Goal: Complete Application Form

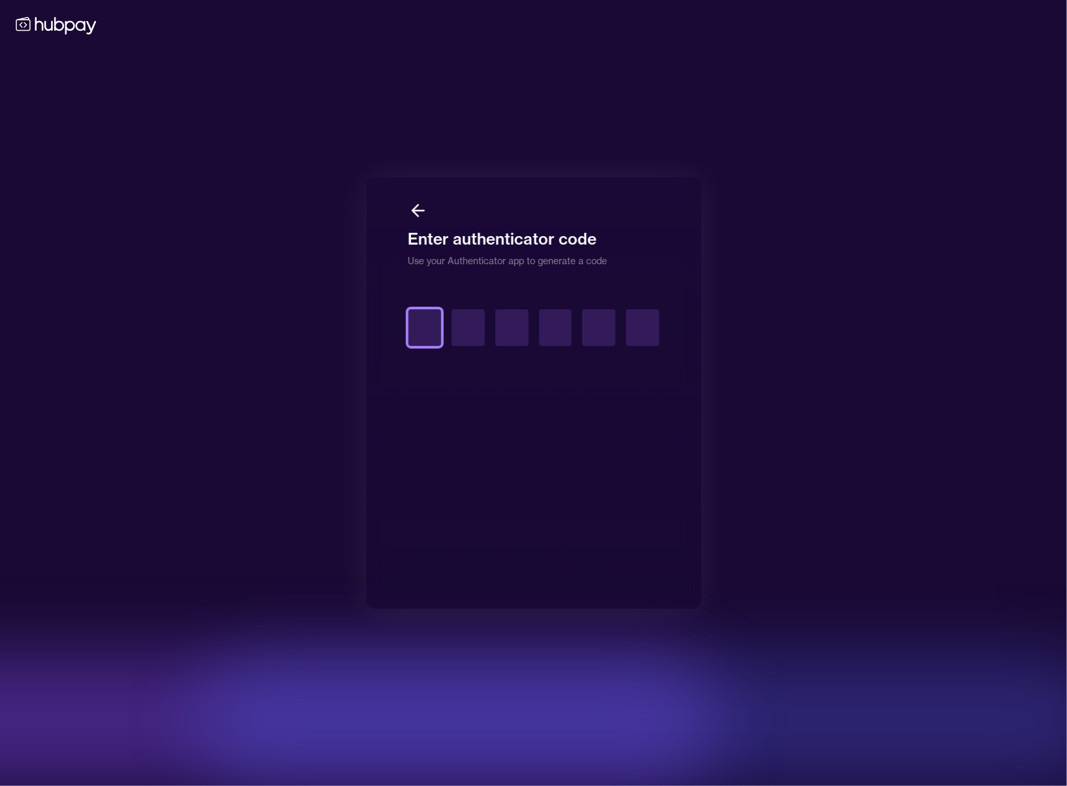
type input "*"
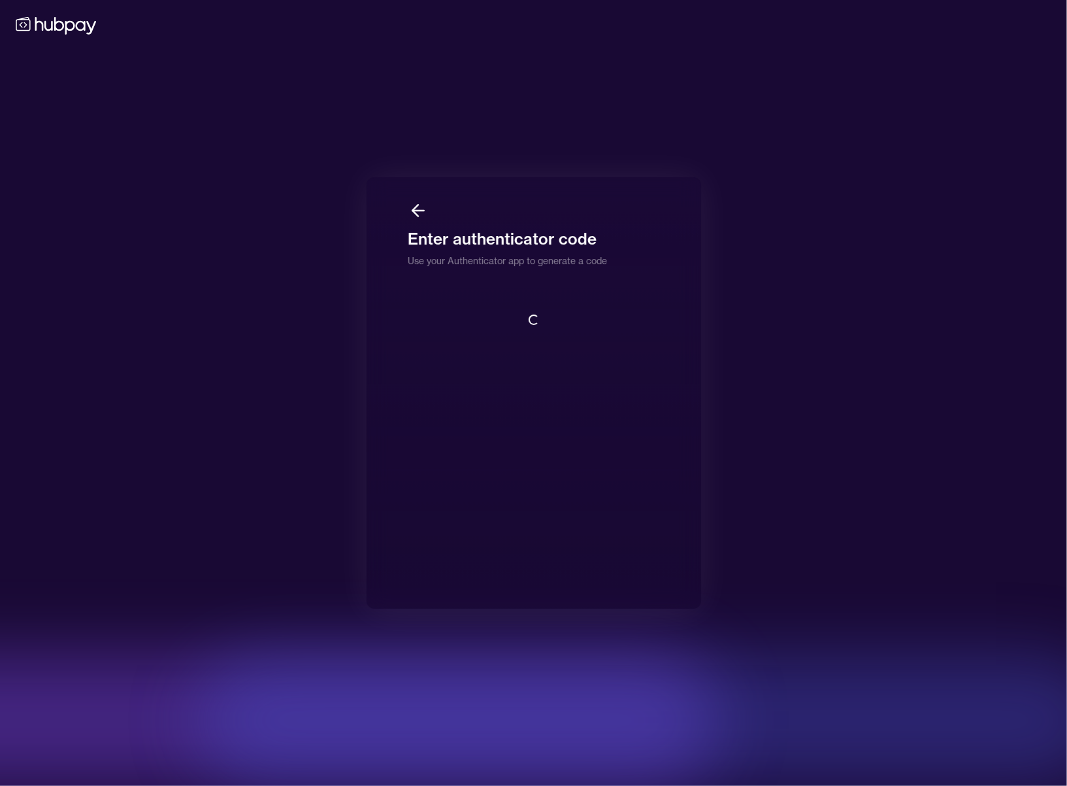
scroll to position [1, 0]
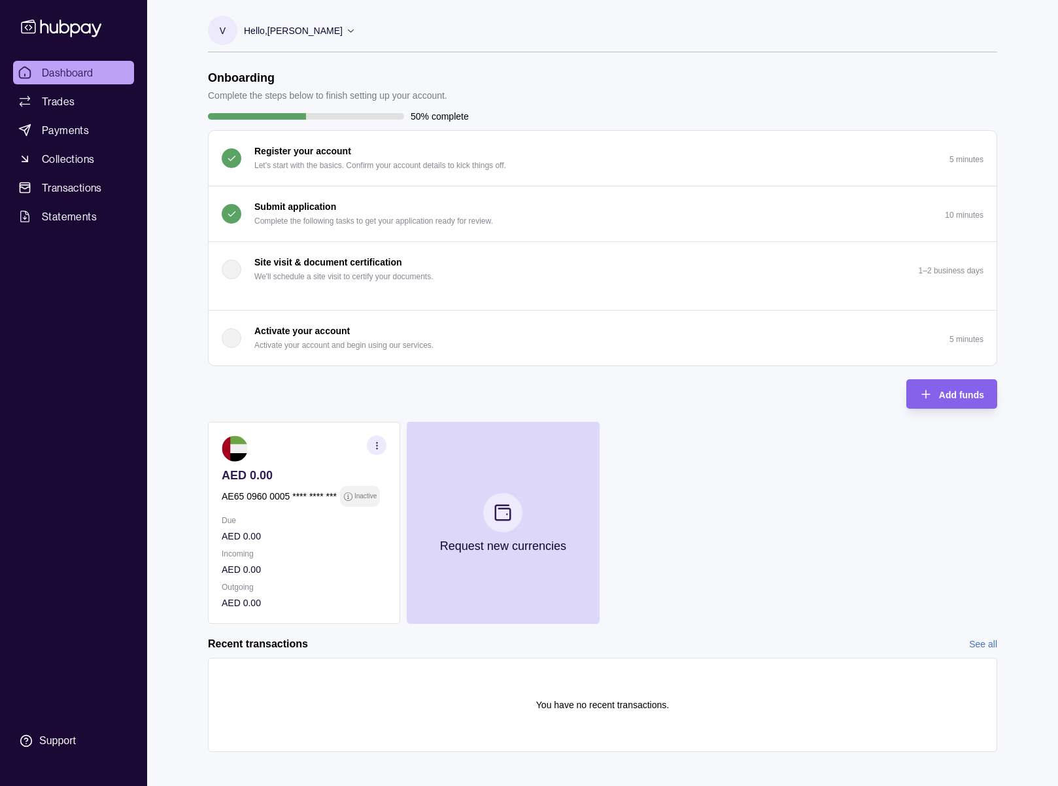
click at [271, 216] on p "Complete the following tasks to get your application ready for review." at bounding box center [373, 221] width 239 height 14
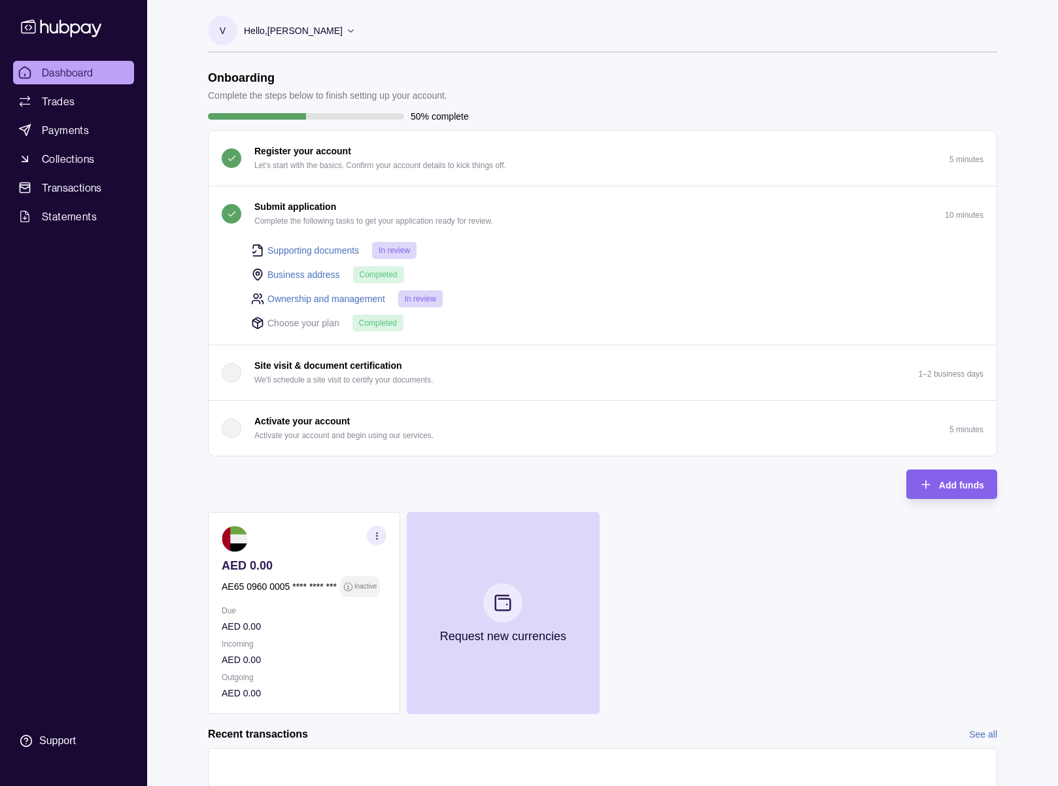
click at [271, 216] on p "Complete the following tasks to get your application ready for review." at bounding box center [373, 221] width 239 height 14
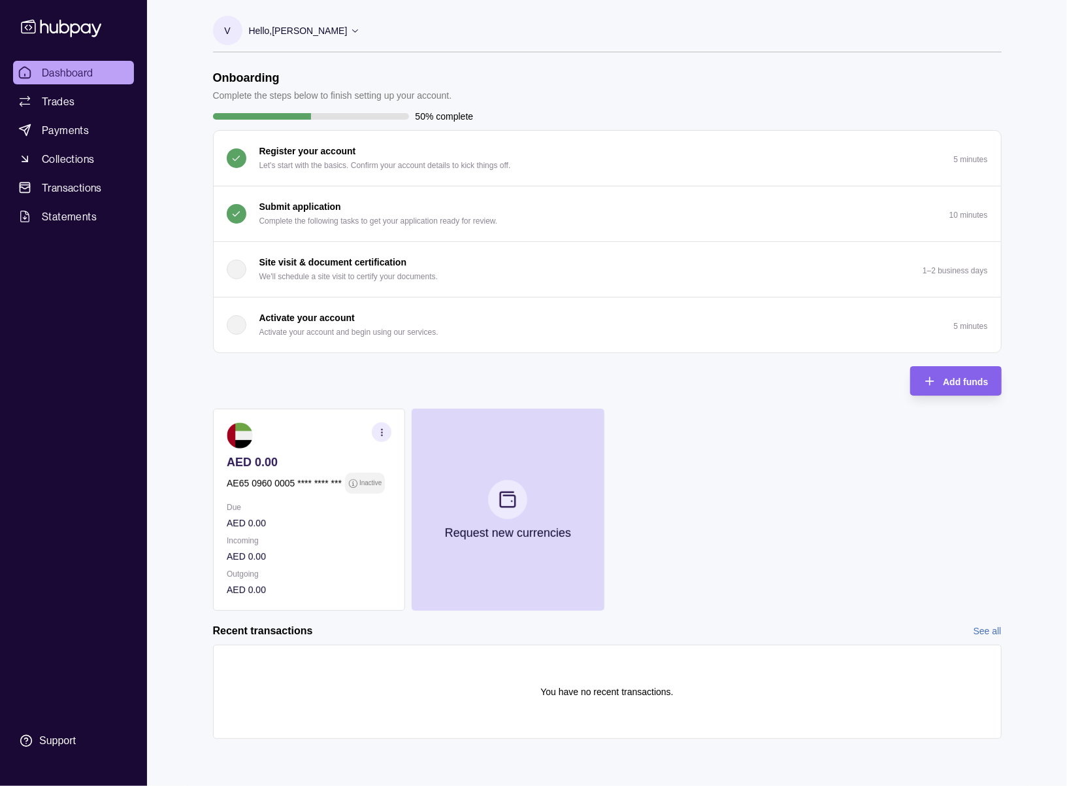
click at [413, 195] on button "Submit application Complete the following tasks to get your application ready f…" at bounding box center [608, 213] width 788 height 55
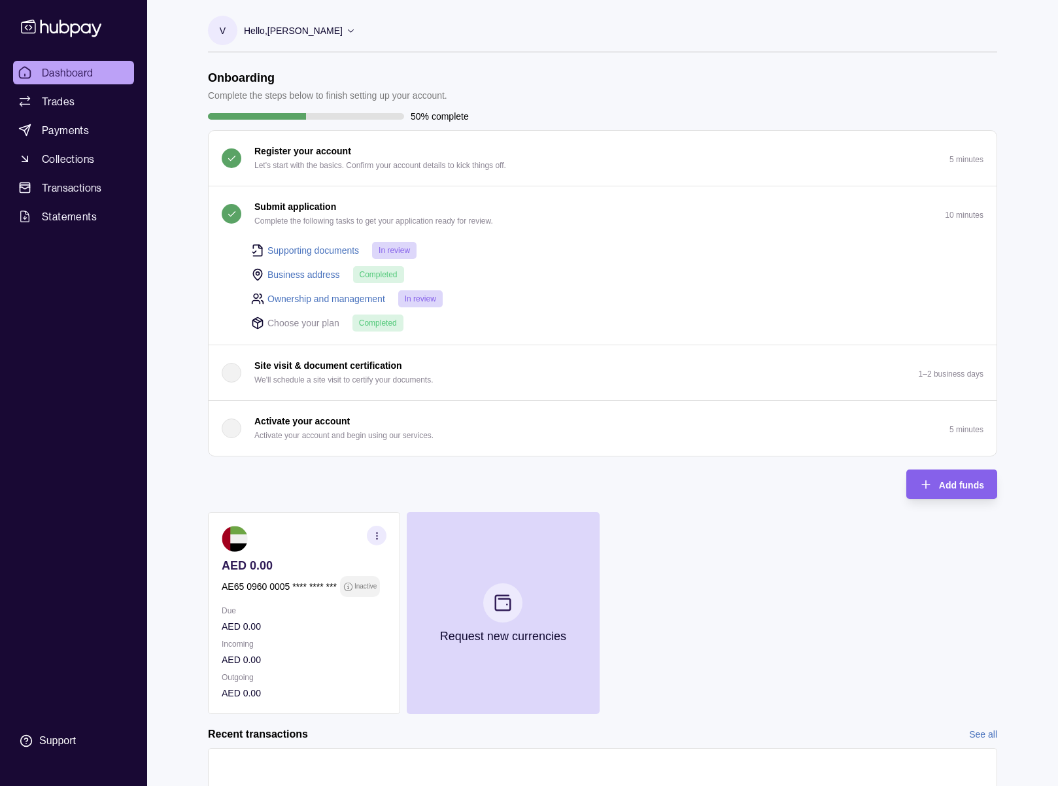
click at [413, 195] on button "Submit application Complete the following tasks to get your application ready f…" at bounding box center [603, 213] width 788 height 55
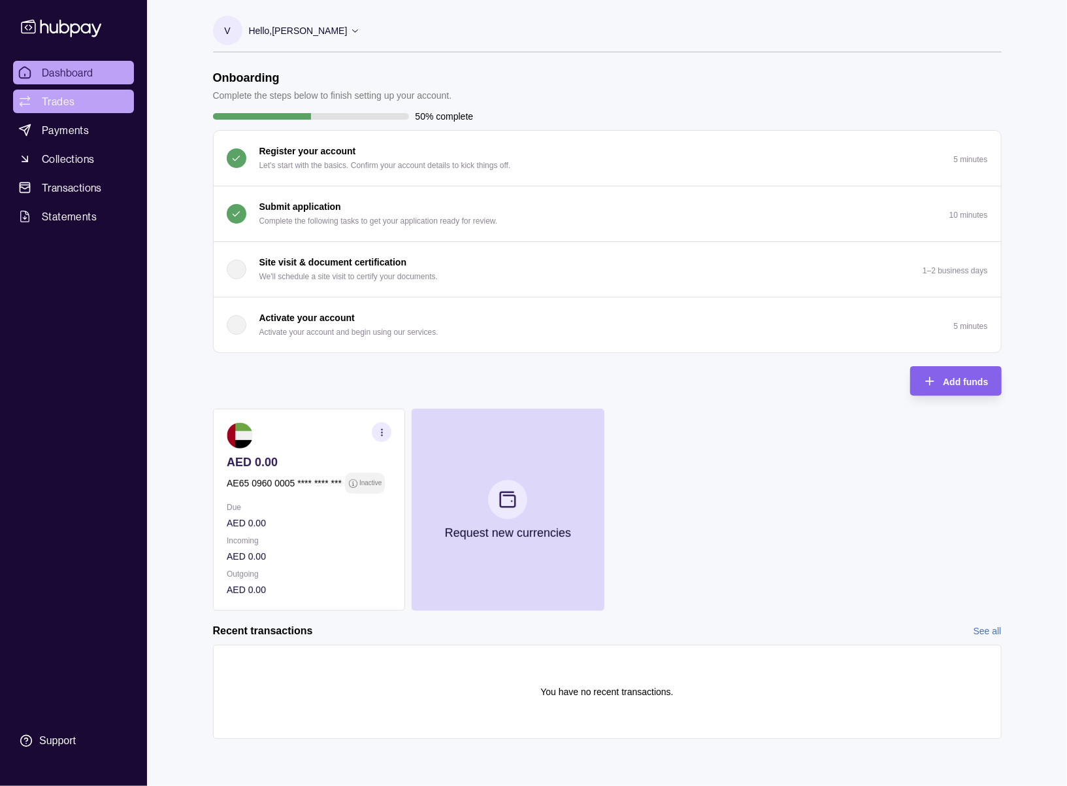
click at [94, 105] on link "Trades" at bounding box center [73, 102] width 121 height 24
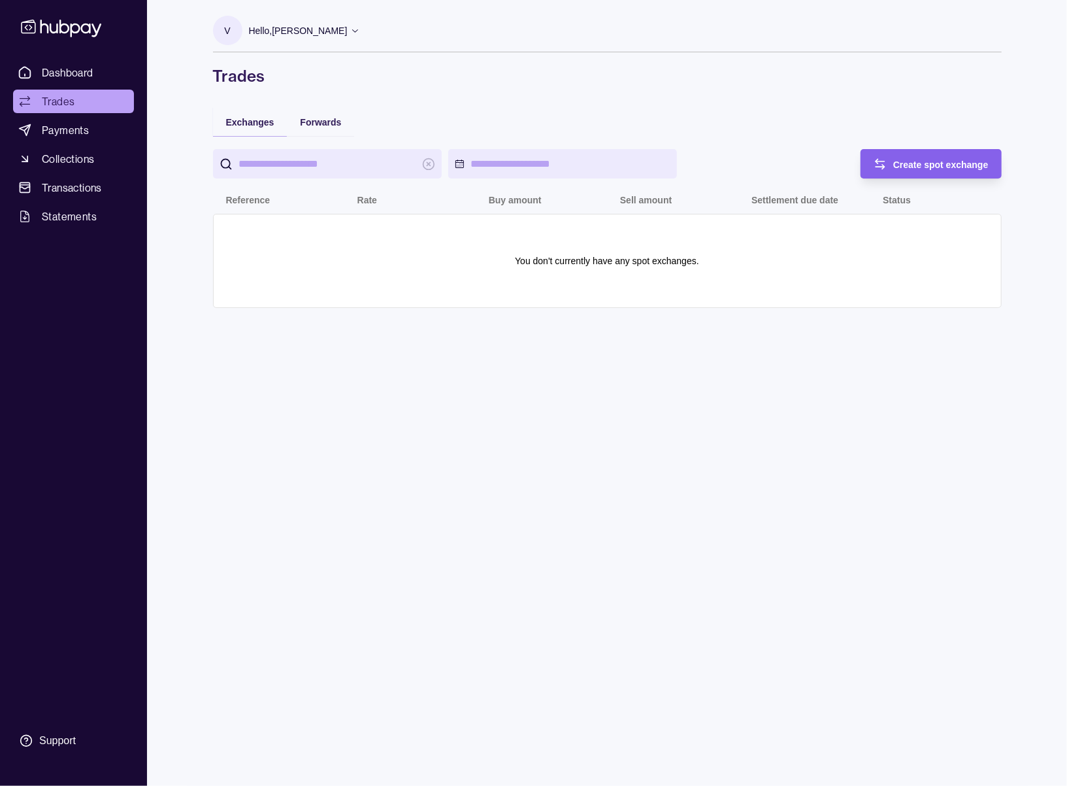
click at [97, 67] on link "Dashboard" at bounding box center [73, 73] width 121 height 24
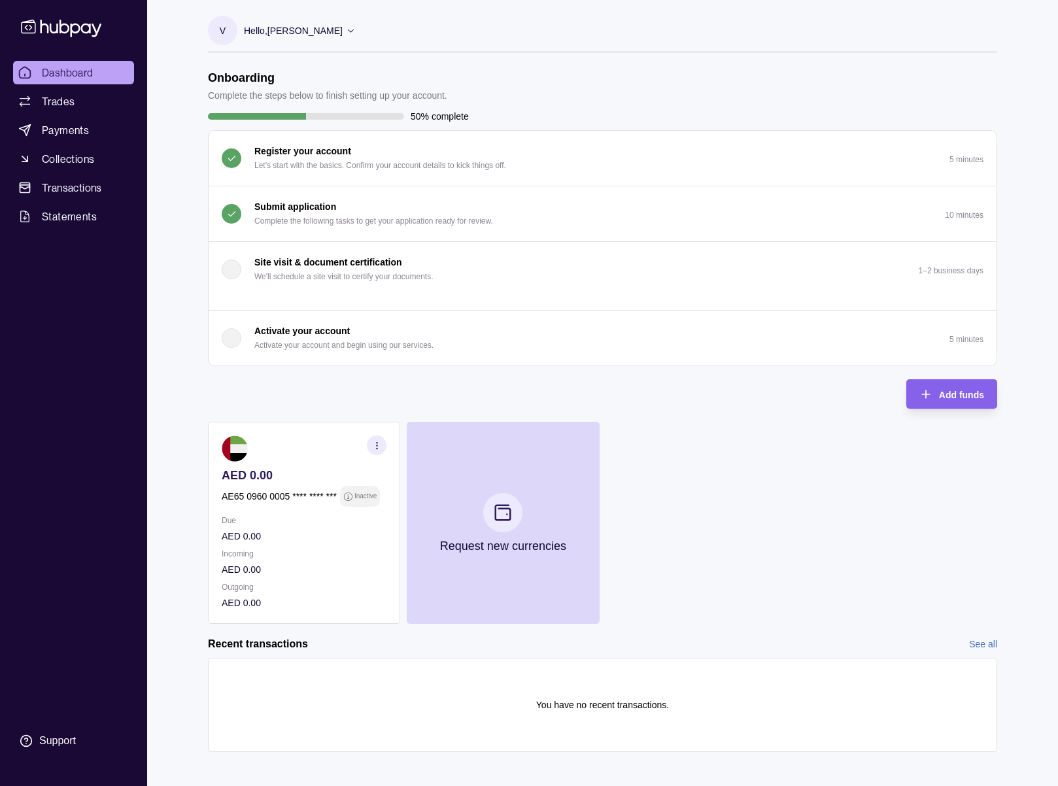
click at [349, 214] on p "Complete the following tasks to get your application ready for review." at bounding box center [373, 221] width 239 height 14
